Goal: Navigation & Orientation: Go to known website

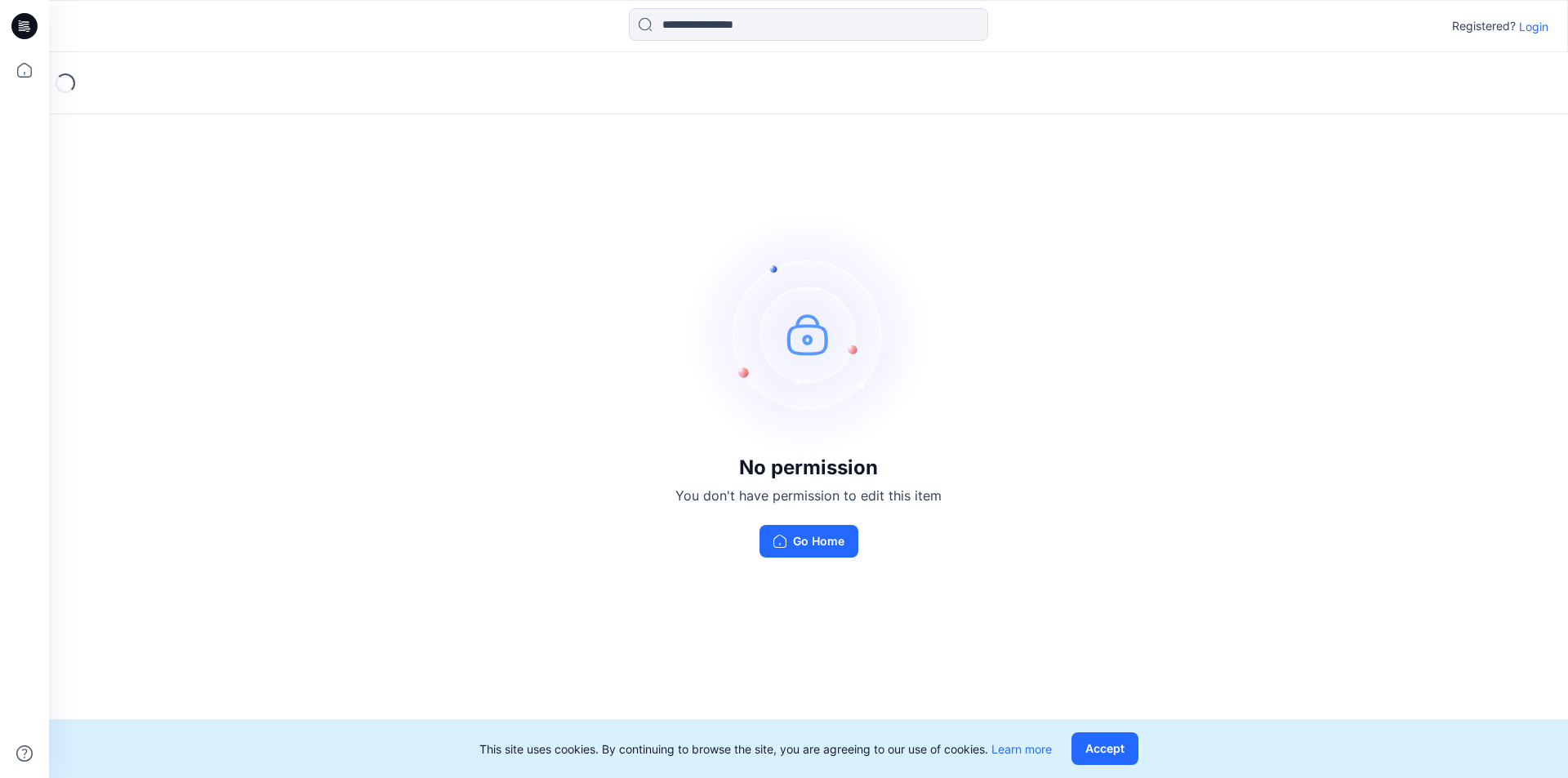
click at [956, 562] on div "No permission You don't have permission to edit this item Go Home" at bounding box center [808, 384] width 1519 height 664
click at [822, 548] on button "Go Home" at bounding box center [809, 541] width 99 height 33
click at [822, 548] on div "Loading... No permission You don't have permission to edit this item Go Home" at bounding box center [808, 415] width 1519 height 726
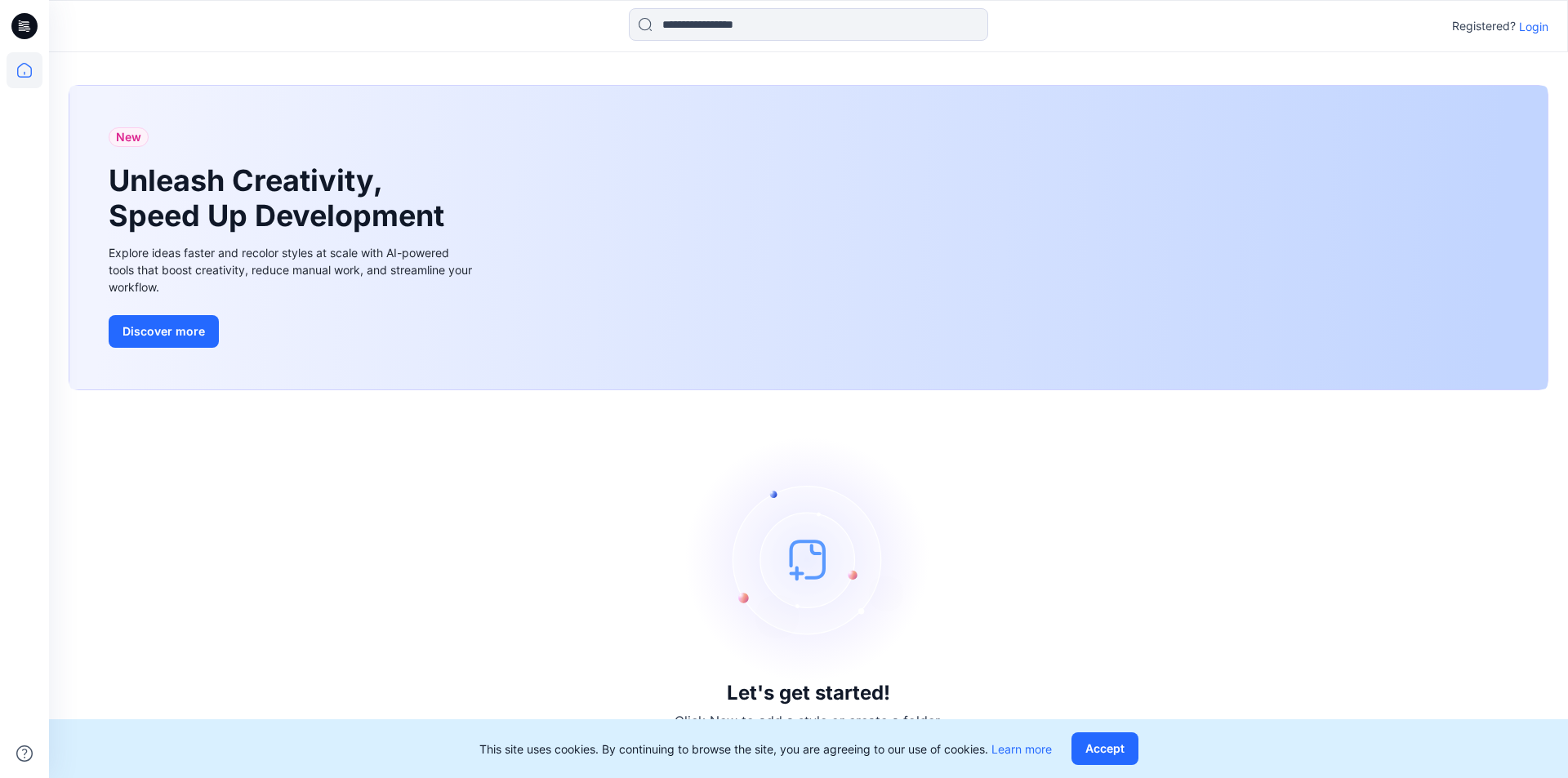
click at [987, 251] on div "New Unleash Creativity, Speed Up Development Explore ideas faster and recolor s…" at bounding box center [809, 238] width 1479 height 304
click at [799, 558] on img at bounding box center [808, 559] width 245 height 245
click at [1220, 270] on div "New Unleash Creativity, Speed Up Development Explore ideas faster and recolor s…" at bounding box center [809, 238] width 1479 height 304
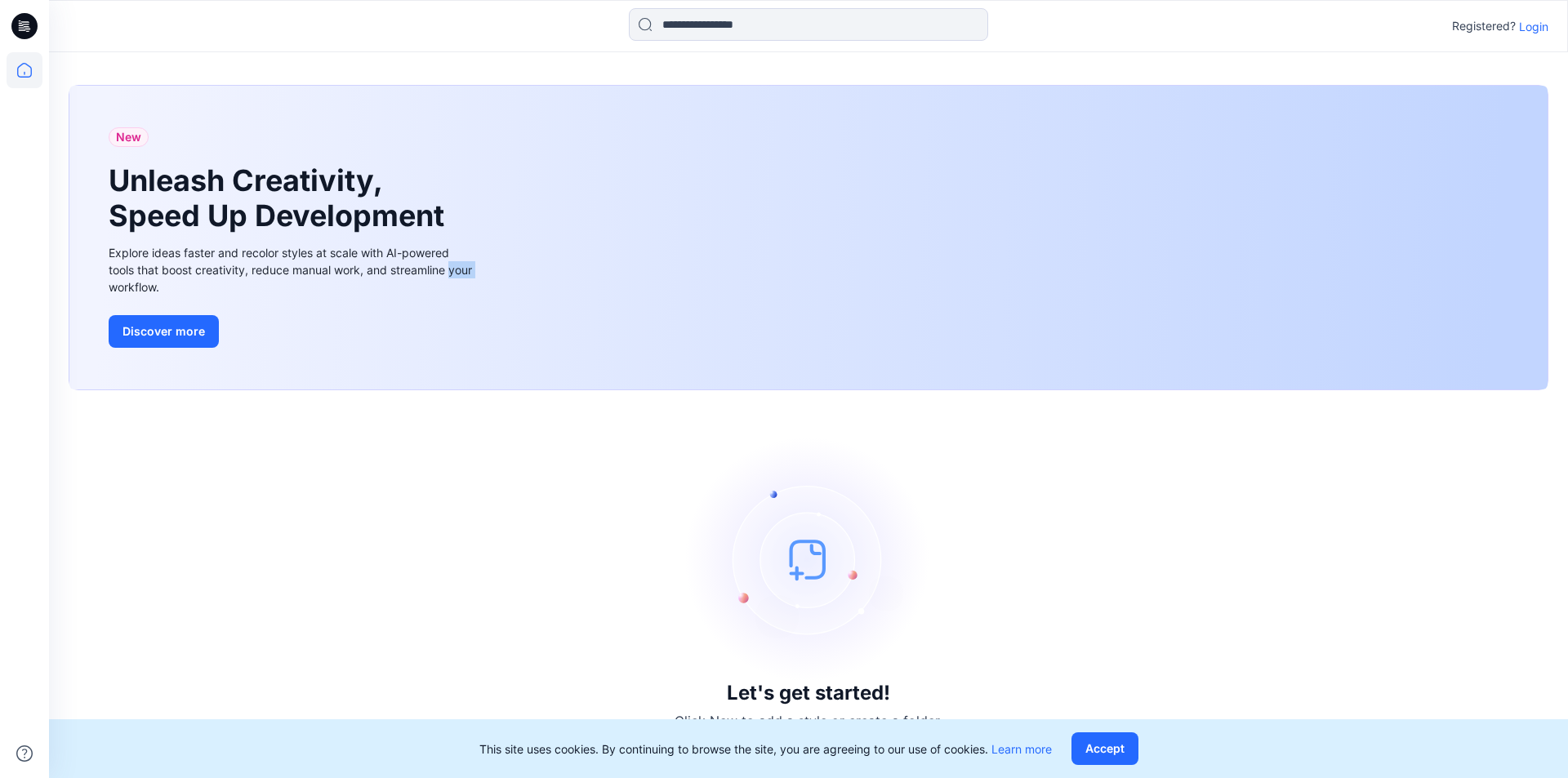
click at [1220, 270] on div "New Unleash Creativity, Speed Up Development Explore ideas faster and recolor s…" at bounding box center [809, 238] width 1479 height 304
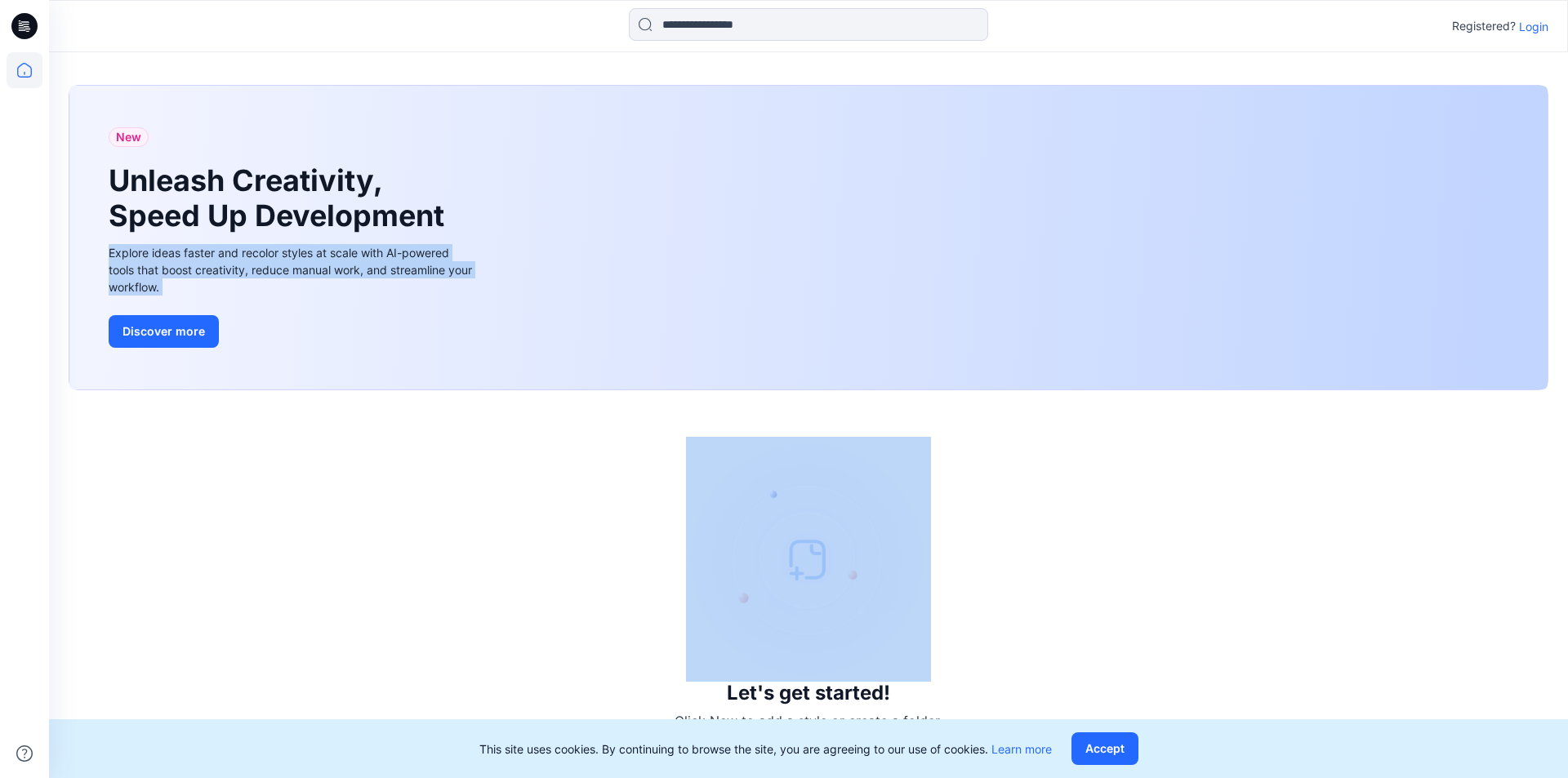
click at [1220, 270] on div "New Unleash Creativity, Speed Up Development Explore ideas faster and recolor s…" at bounding box center [809, 238] width 1479 height 304
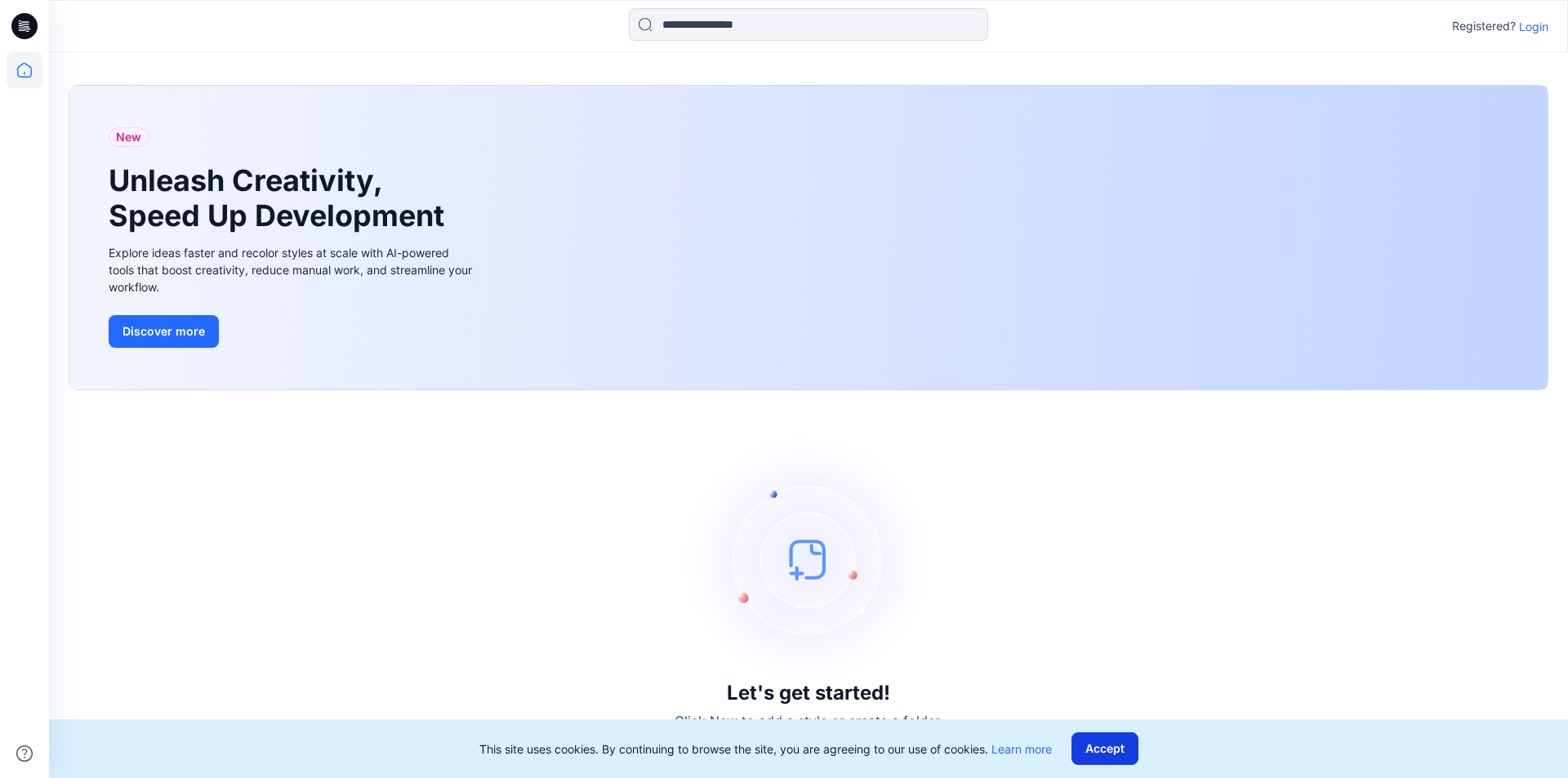
click at [1103, 754] on button "Accept" at bounding box center [1105, 748] width 67 height 33
click at [1103, 754] on div "Let's get started! Click New to add a style or create a folder." at bounding box center [808, 584] width 1480 height 349
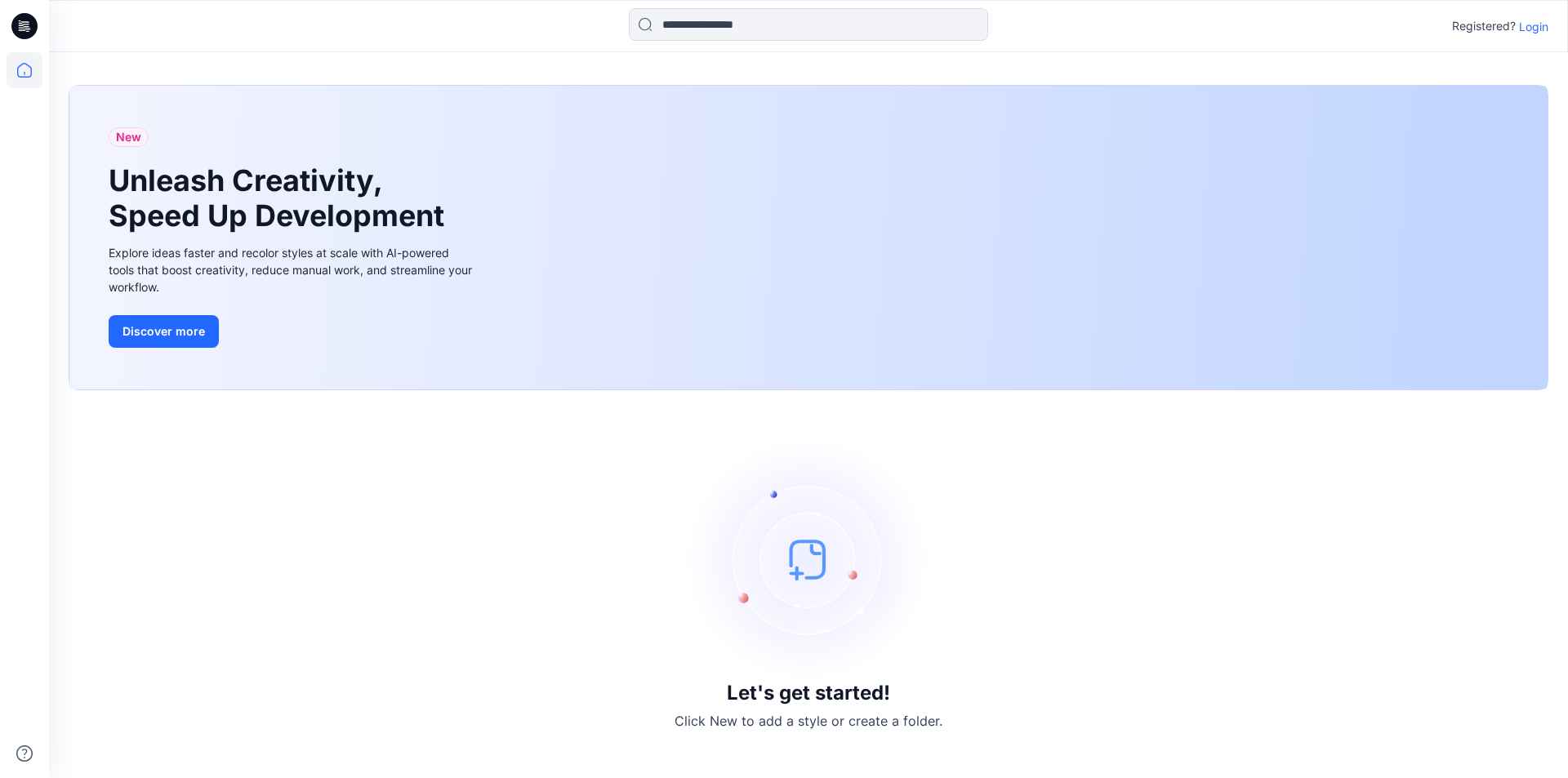
click at [803, 689] on h3 "Let's get started!" at bounding box center [808, 693] width 163 height 23
click at [837, 576] on img at bounding box center [808, 559] width 245 height 245
click at [956, 273] on div "New Unleash Creativity, Speed Up Development Explore ideas faster and recolor s…" at bounding box center [809, 238] width 1479 height 304
click at [162, 330] on button "Discover more" at bounding box center [163, 331] width 110 height 33
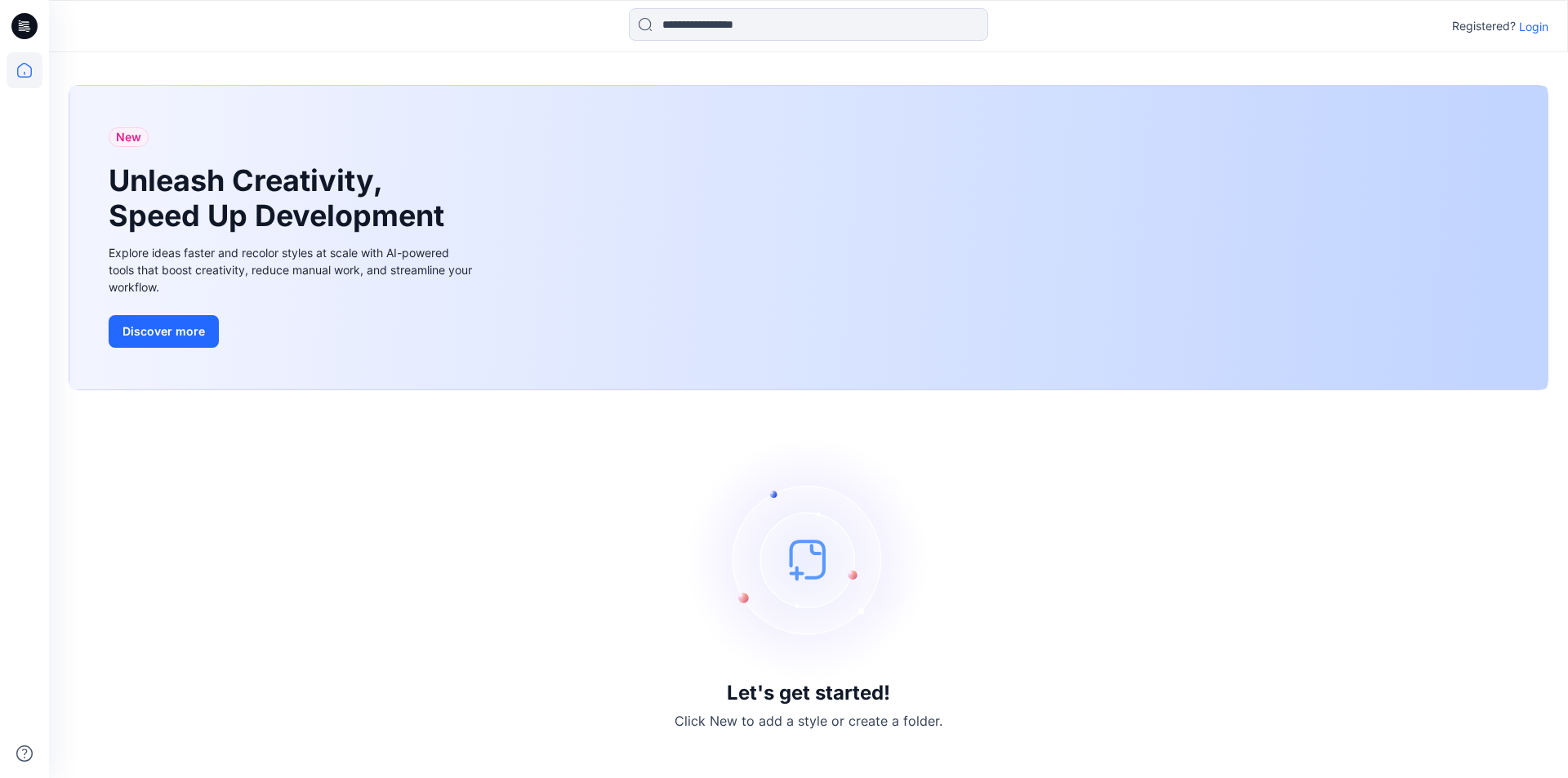
click at [31, 27] on icon at bounding box center [25, 26] width 27 height 26
click at [20, 23] on icon at bounding box center [20, 23] width 4 height 1
click at [1006, 129] on div "New Unleash Creativity, Speed Up Development Explore ideas faster and recolor s…" at bounding box center [809, 238] width 1479 height 304
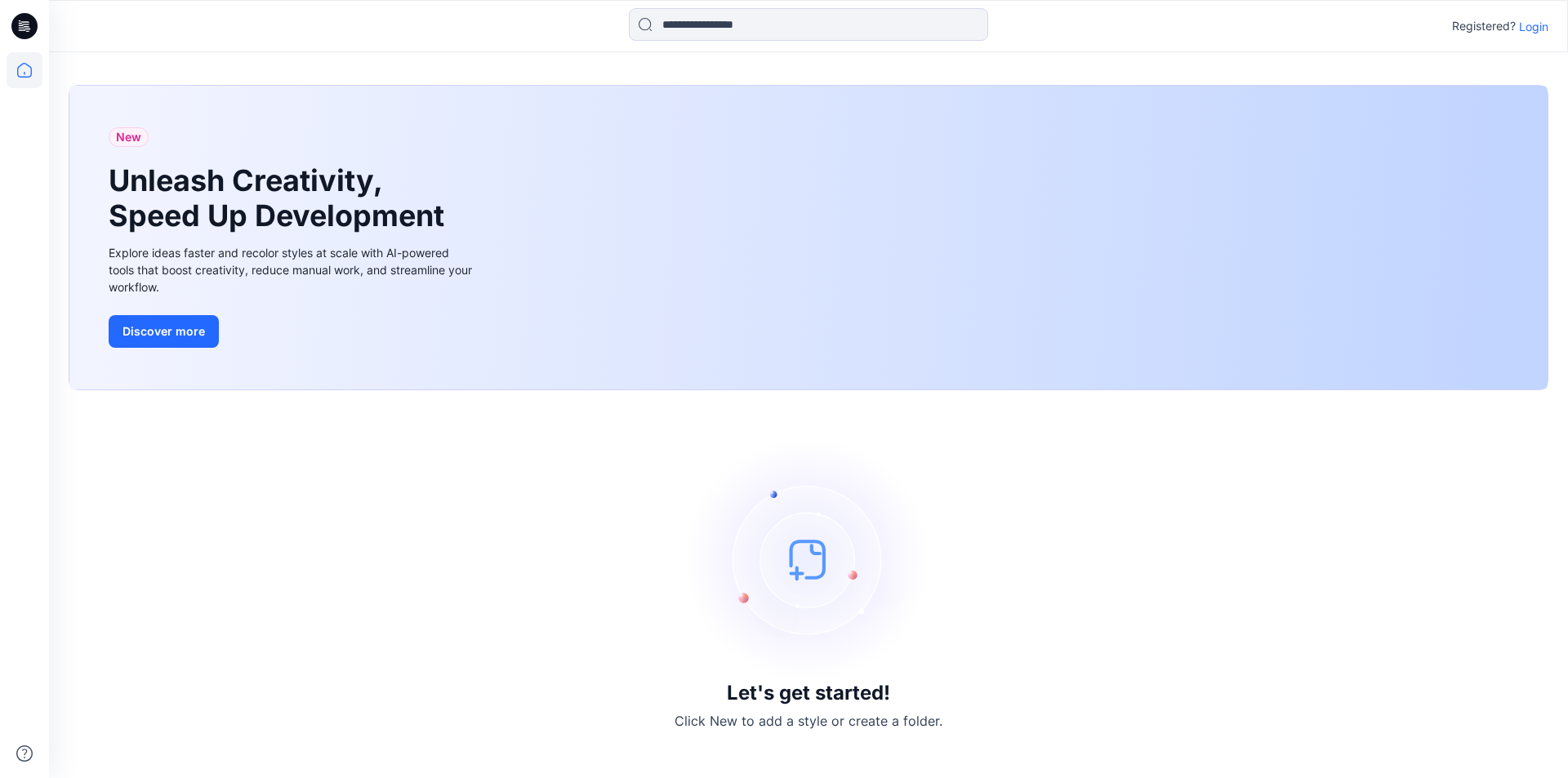
click at [805, 253] on div "New Unleash Creativity, Speed Up Development Explore ideas faster and recolor s…" at bounding box center [809, 238] width 1479 height 304
click at [776, 260] on div "New Unleash Creativity, Speed Up Development Explore ideas faster and recolor s…" at bounding box center [809, 238] width 1479 height 304
click at [1251, 314] on div "New Unleash Creativity, Speed Up Development Explore ideas faster and recolor s…" at bounding box center [809, 238] width 1479 height 304
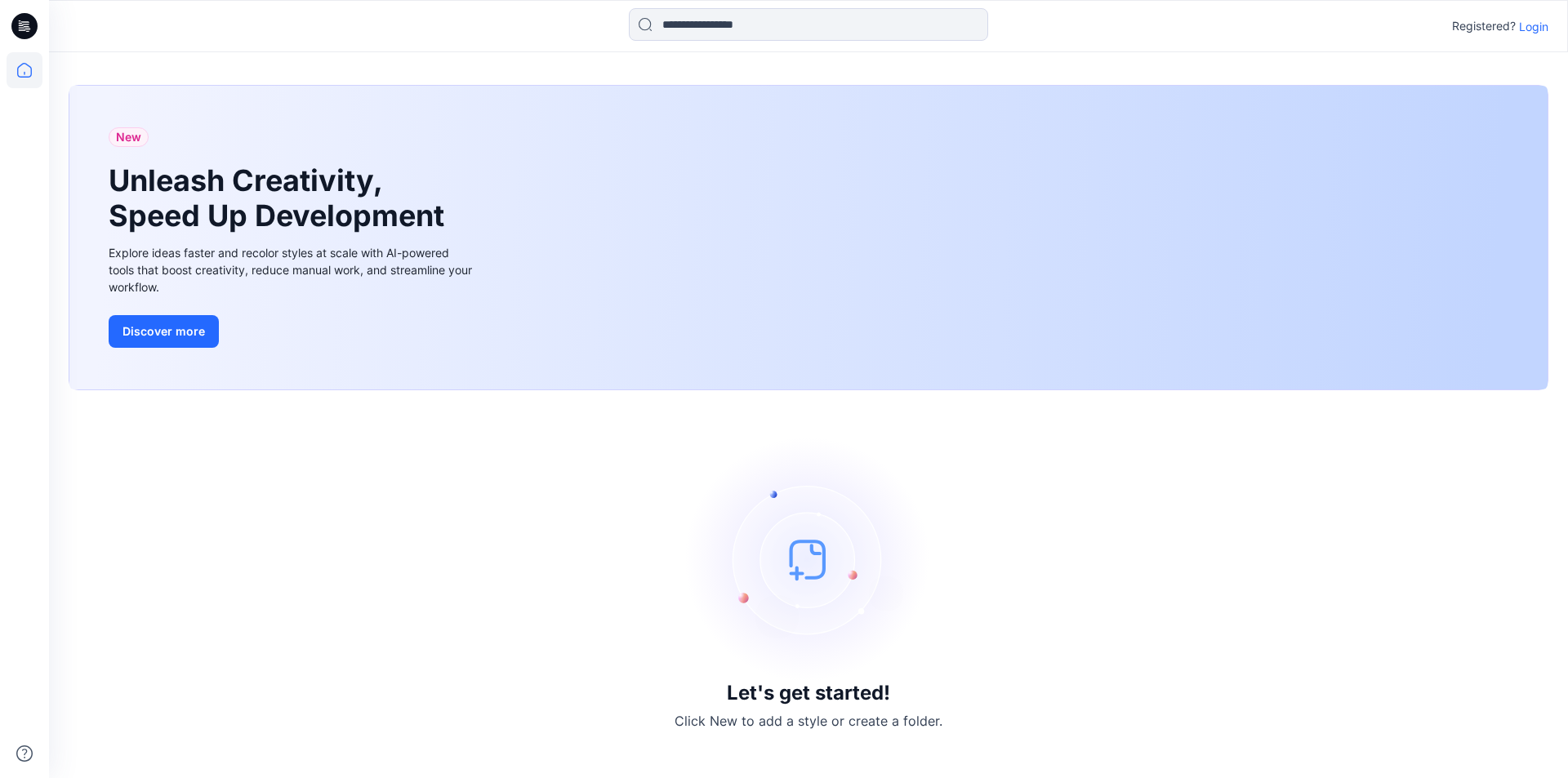
click at [1338, 239] on div "New Unleash Creativity, Speed Up Development Explore ideas faster and recolor s…" at bounding box center [809, 238] width 1479 height 304
